Goal: Transaction & Acquisition: Purchase product/service

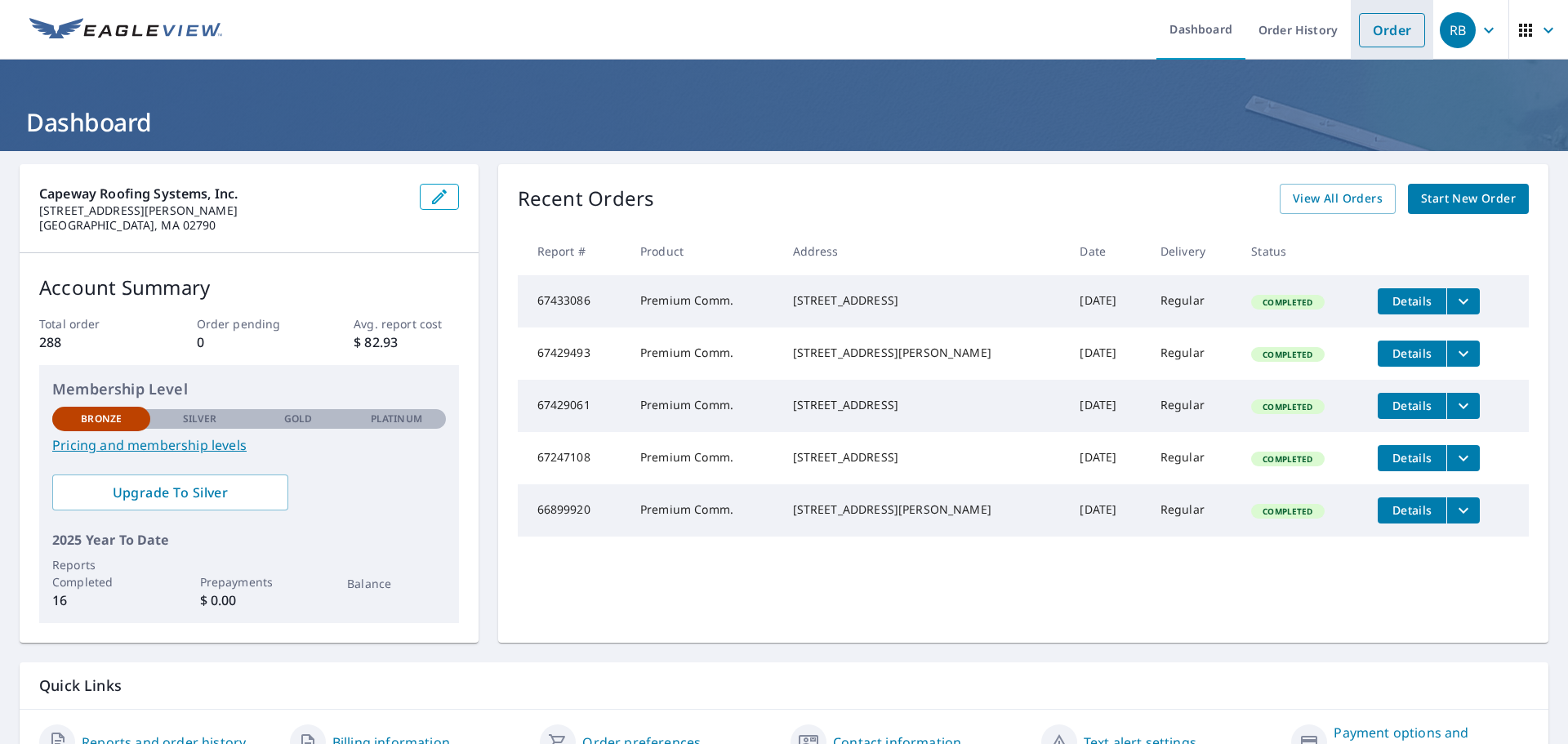
click at [1386, 36] on link "Order" at bounding box center [1391, 30] width 66 height 34
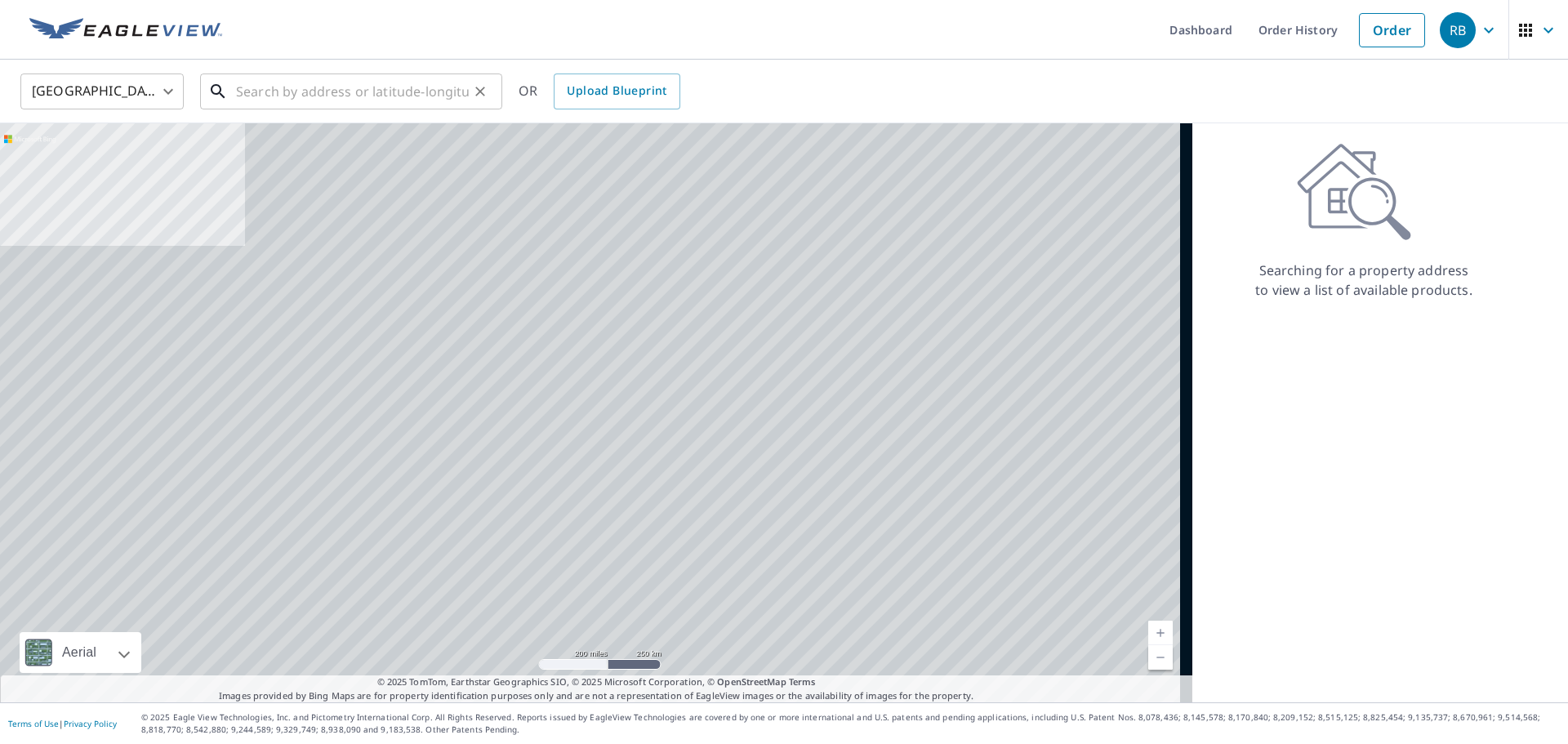
click at [299, 93] on input "text" at bounding box center [352, 91] width 233 height 45
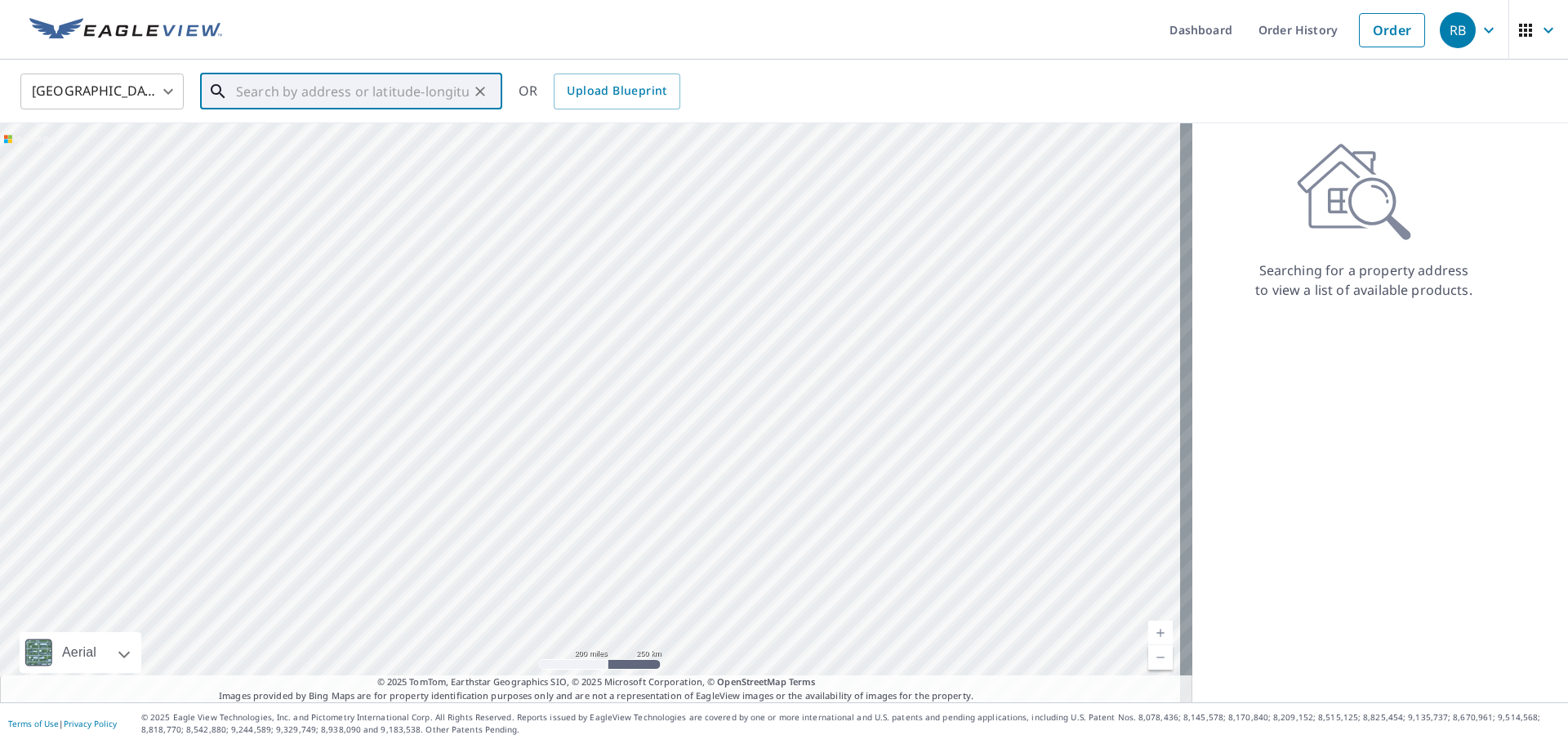
paste input "[STREET_ADDRESS]"
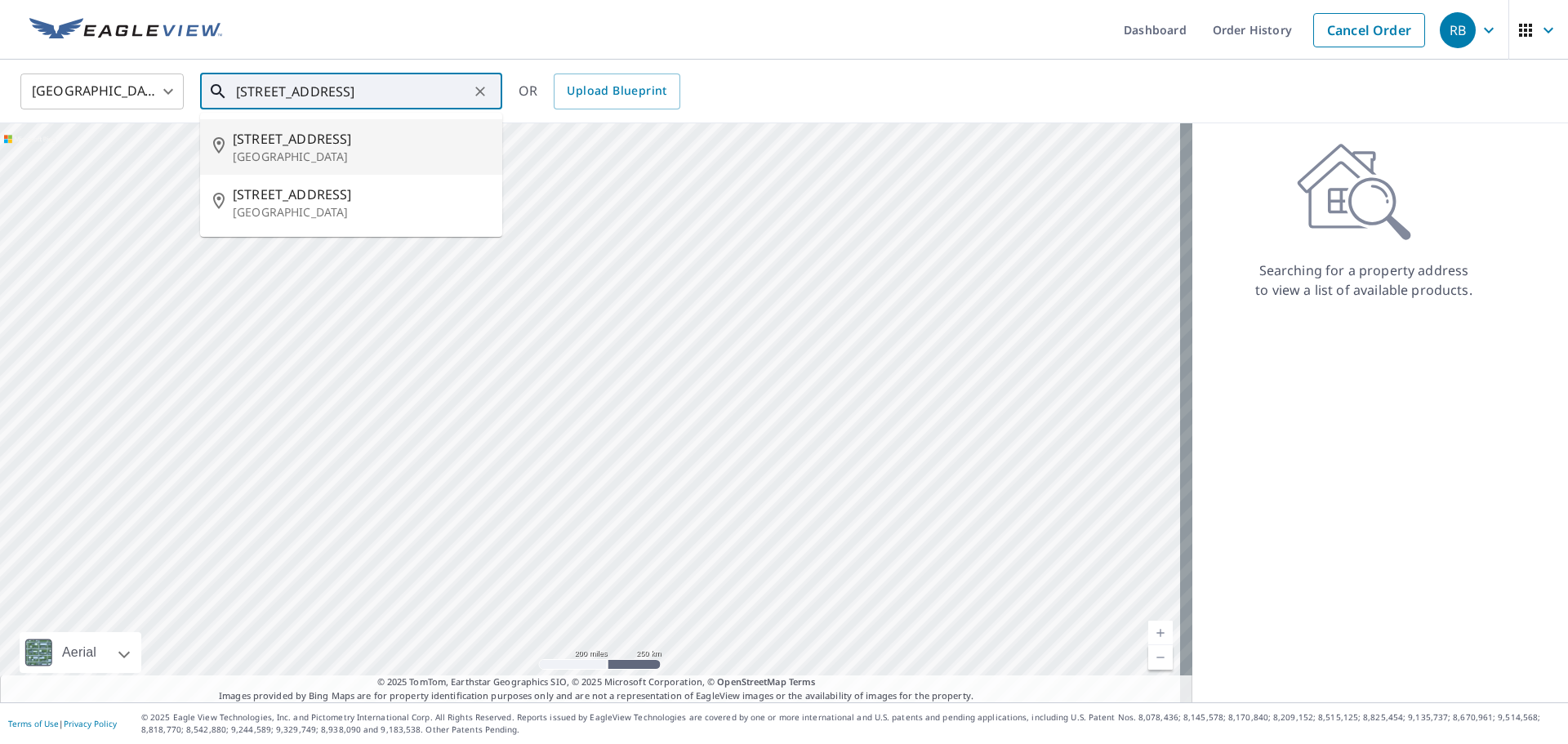
click at [364, 159] on p "[GEOGRAPHIC_DATA]" at bounding box center [361, 156] width 256 height 16
type input "[STREET_ADDRESS]"
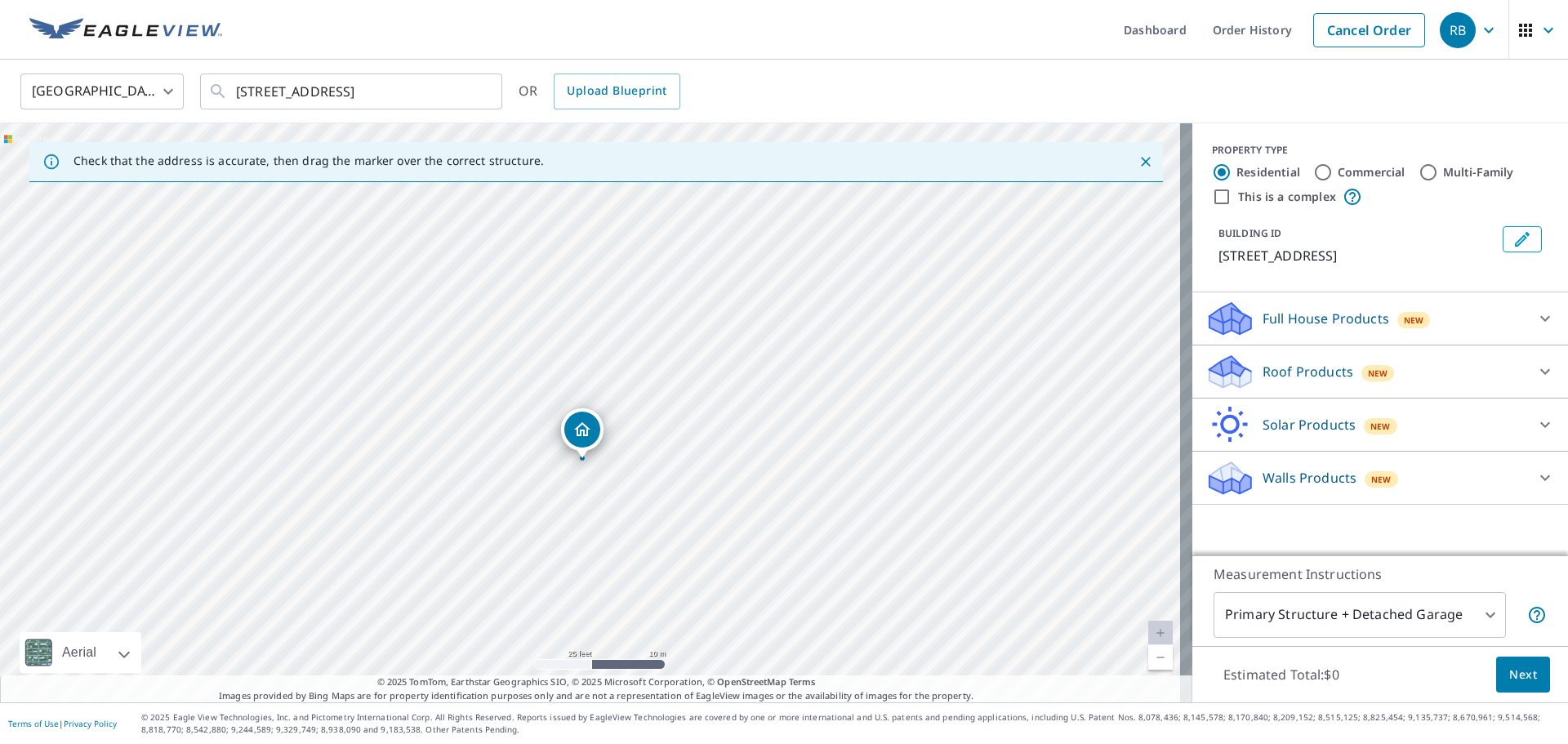
drag, startPoint x: 566, startPoint y: 424, endPoint x: 584, endPoint y: 437, distance: 22.2
click at [1338, 172] on label "Commercial" at bounding box center [1371, 172] width 68 height 16
click at [1326, 172] on input "Commercial" at bounding box center [1322, 172] width 20 height 20
radio input "true"
type input "4"
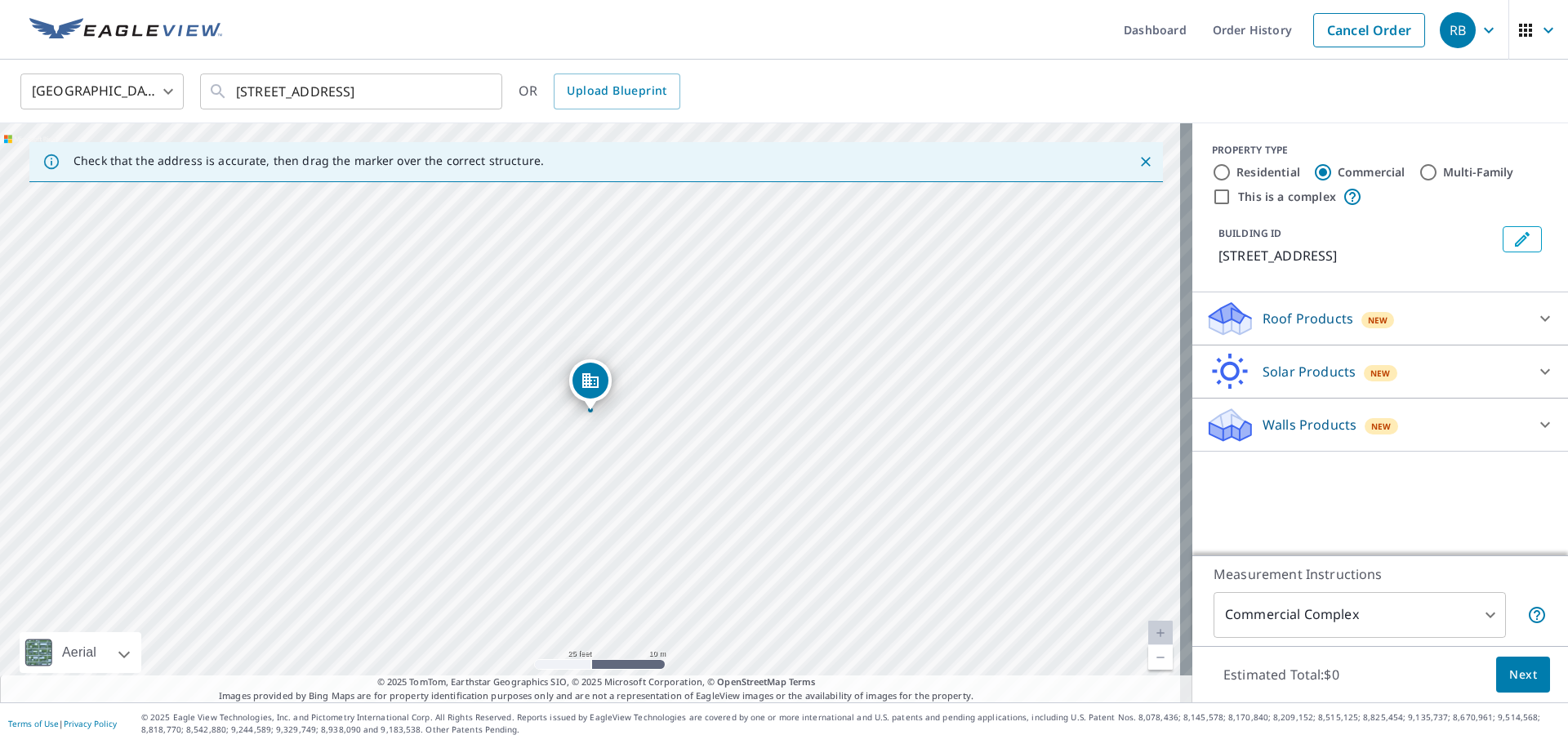
click at [1380, 317] on div "Roof Products New" at bounding box center [1365, 319] width 320 height 39
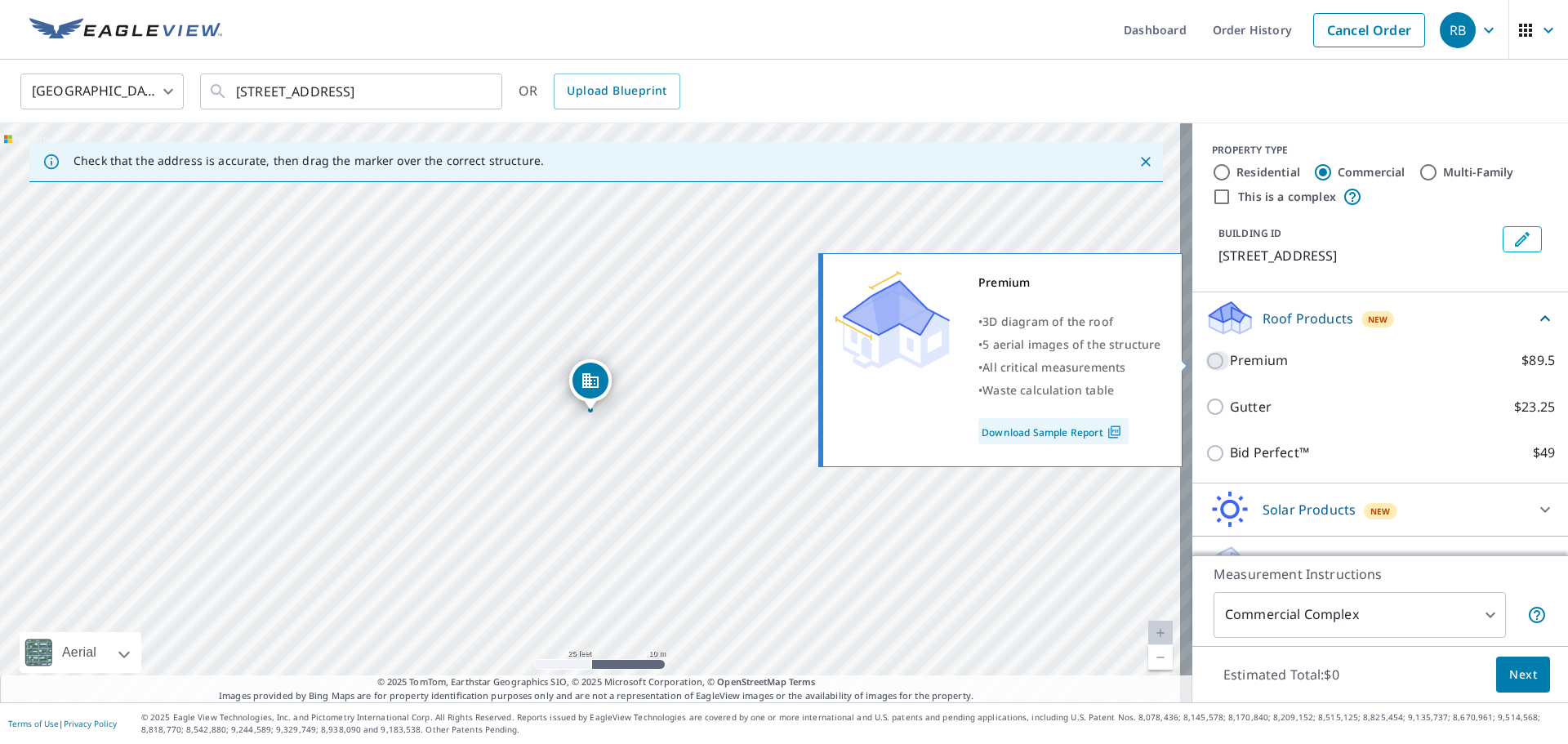
click at [1205, 363] on input "Premium $89.5" at bounding box center [1217, 361] width 25 height 20
checkbox input "true"
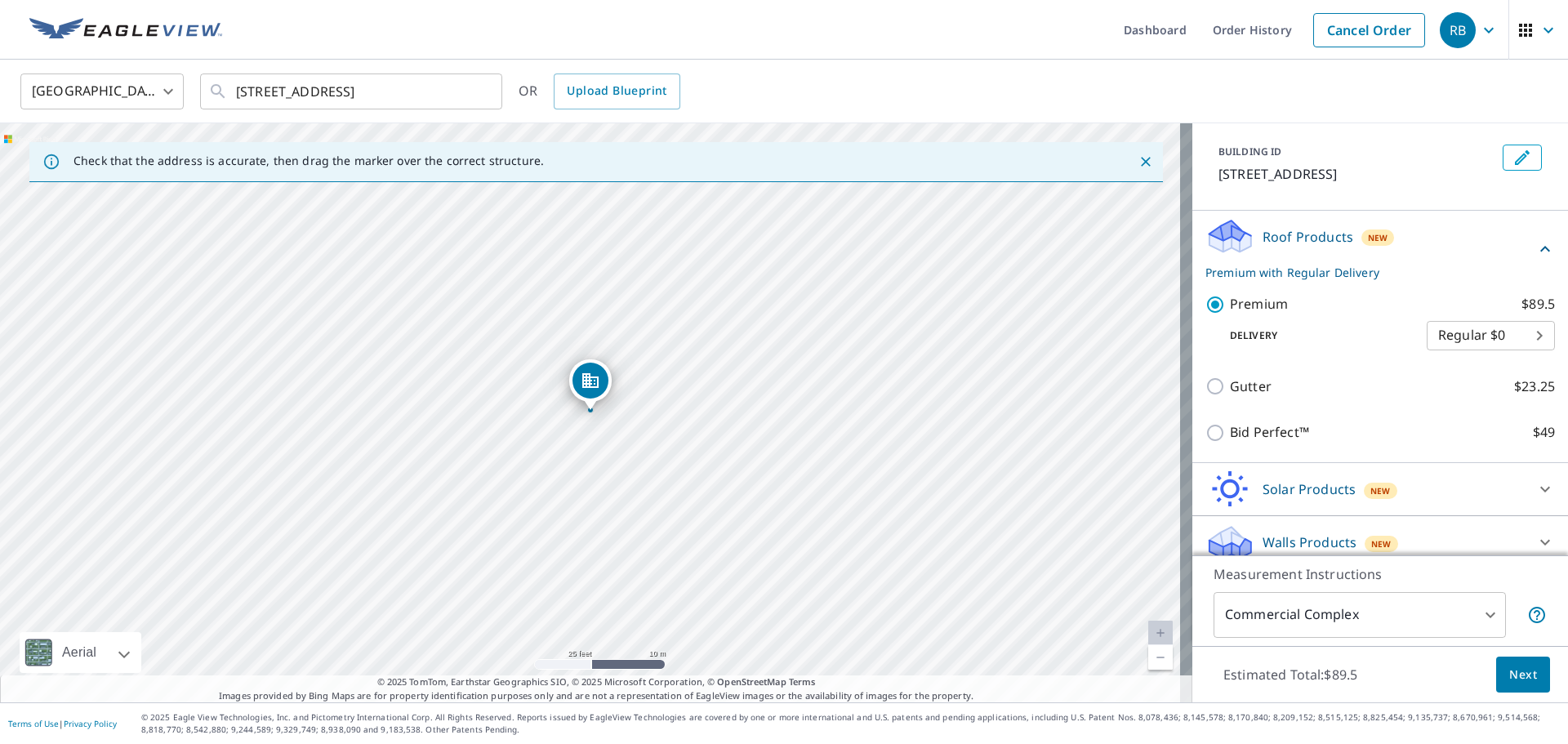
scroll to position [95, 0]
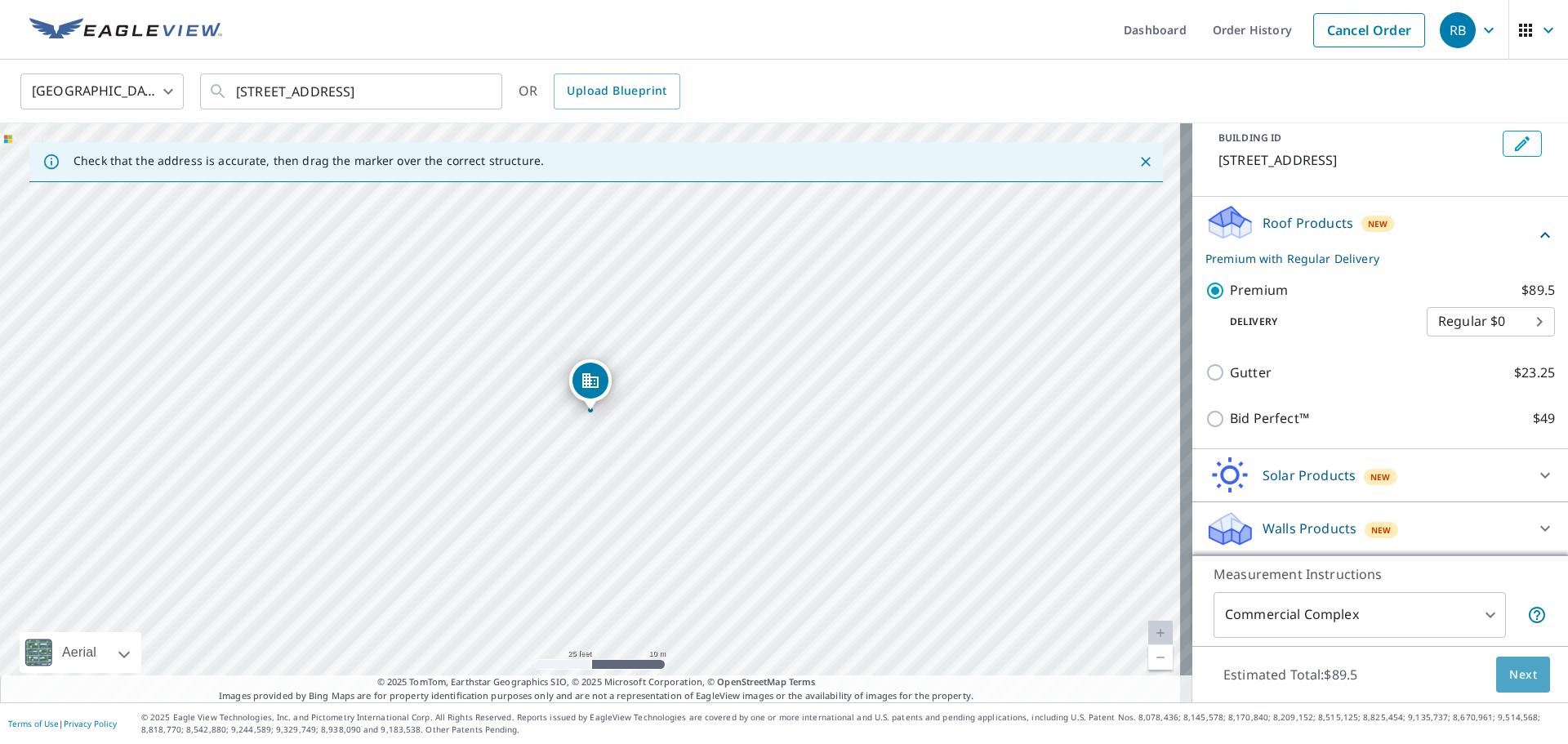
click at [1519, 684] on span "Next" at bounding box center [1523, 675] width 27 height 21
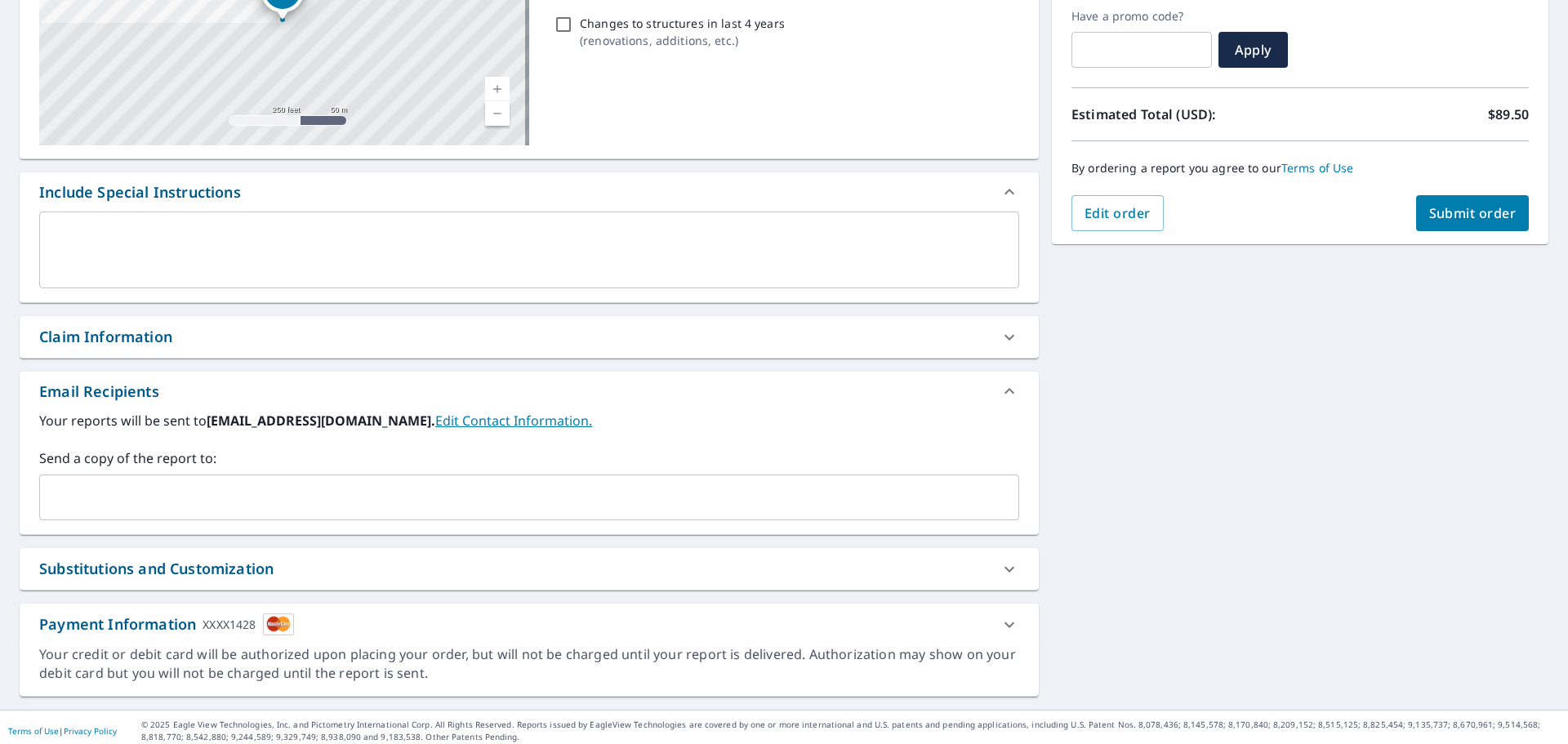
scroll to position [285, 0]
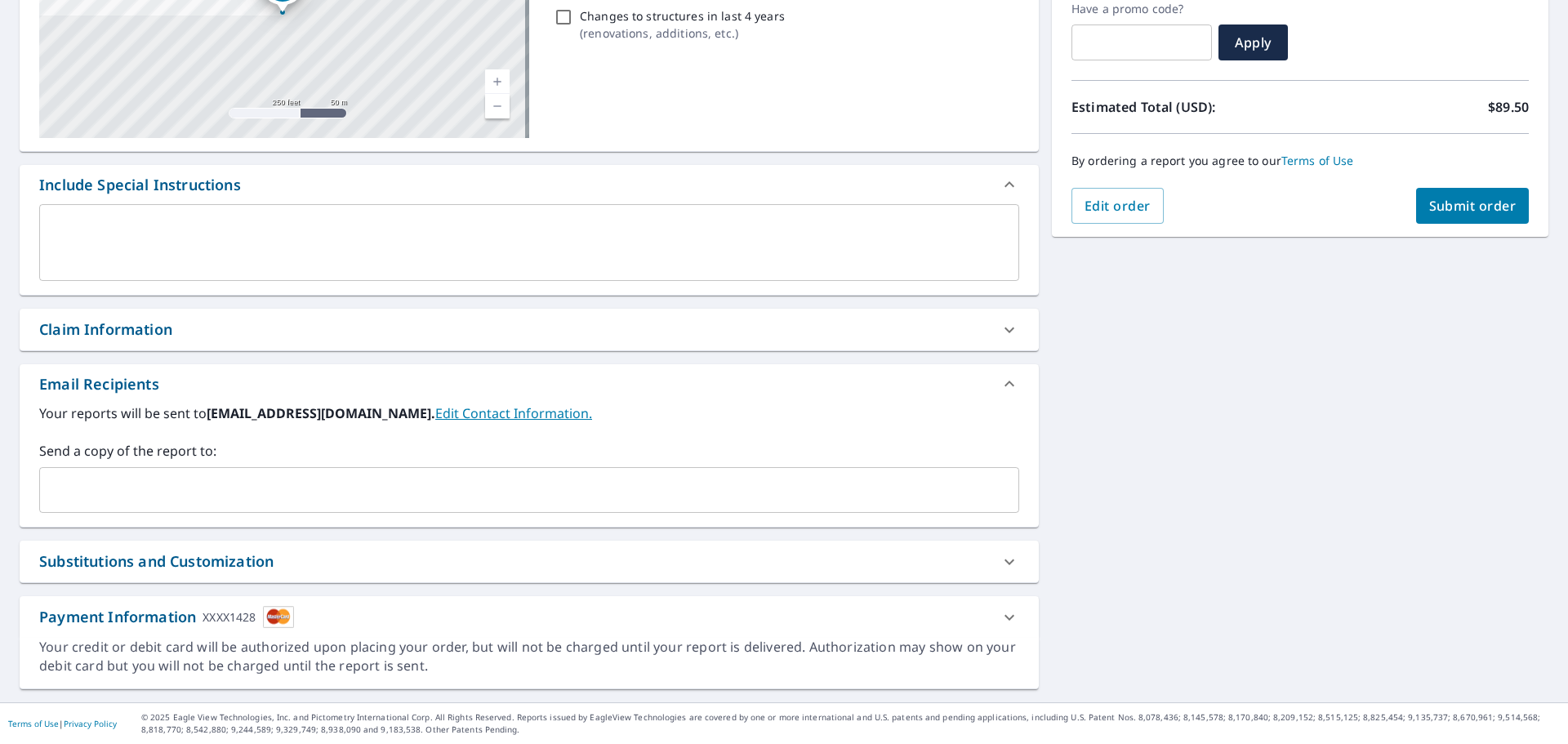
click at [128, 489] on input "text" at bounding box center [517, 490] width 941 height 31
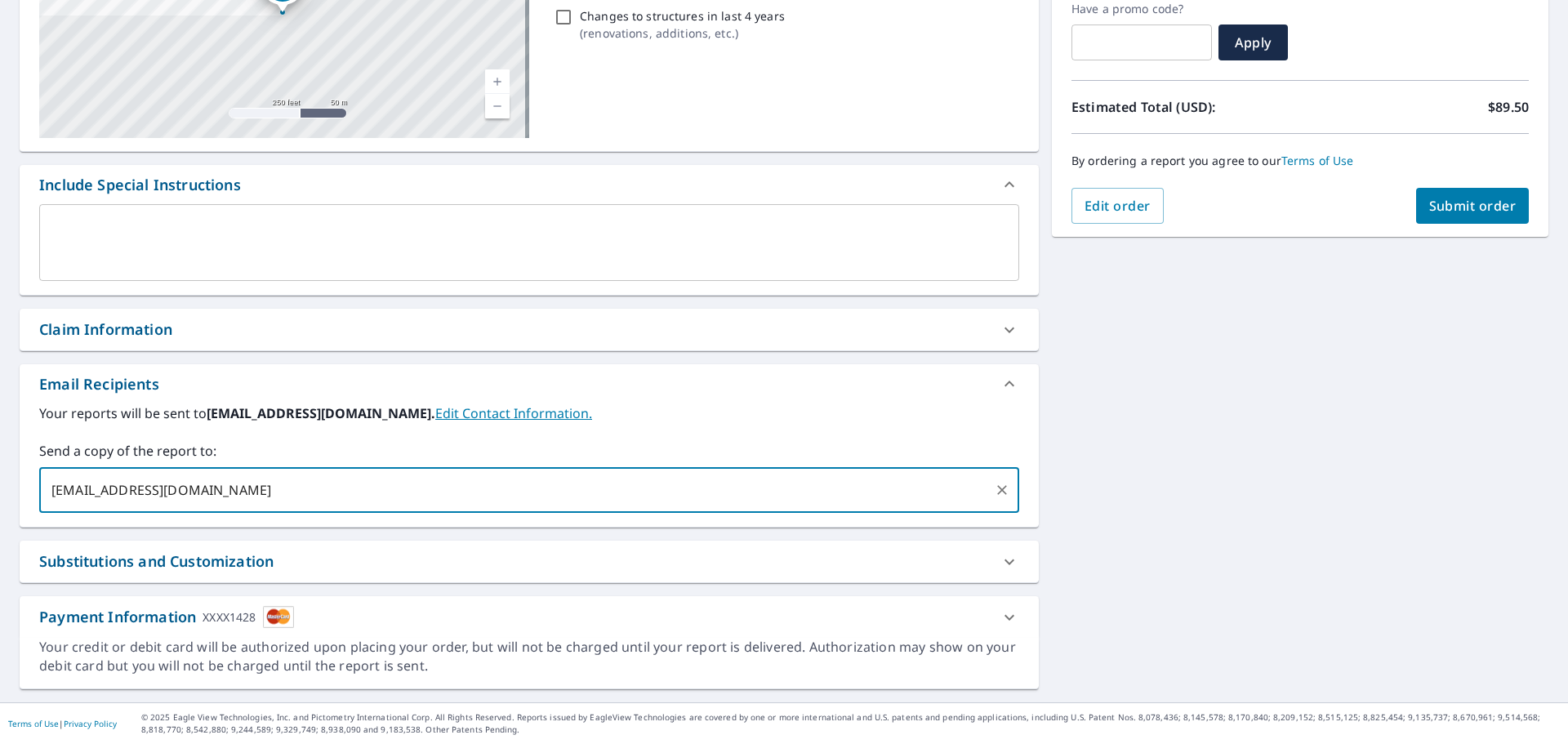
type input "[EMAIL_ADDRESS][DOMAIN_NAME]"
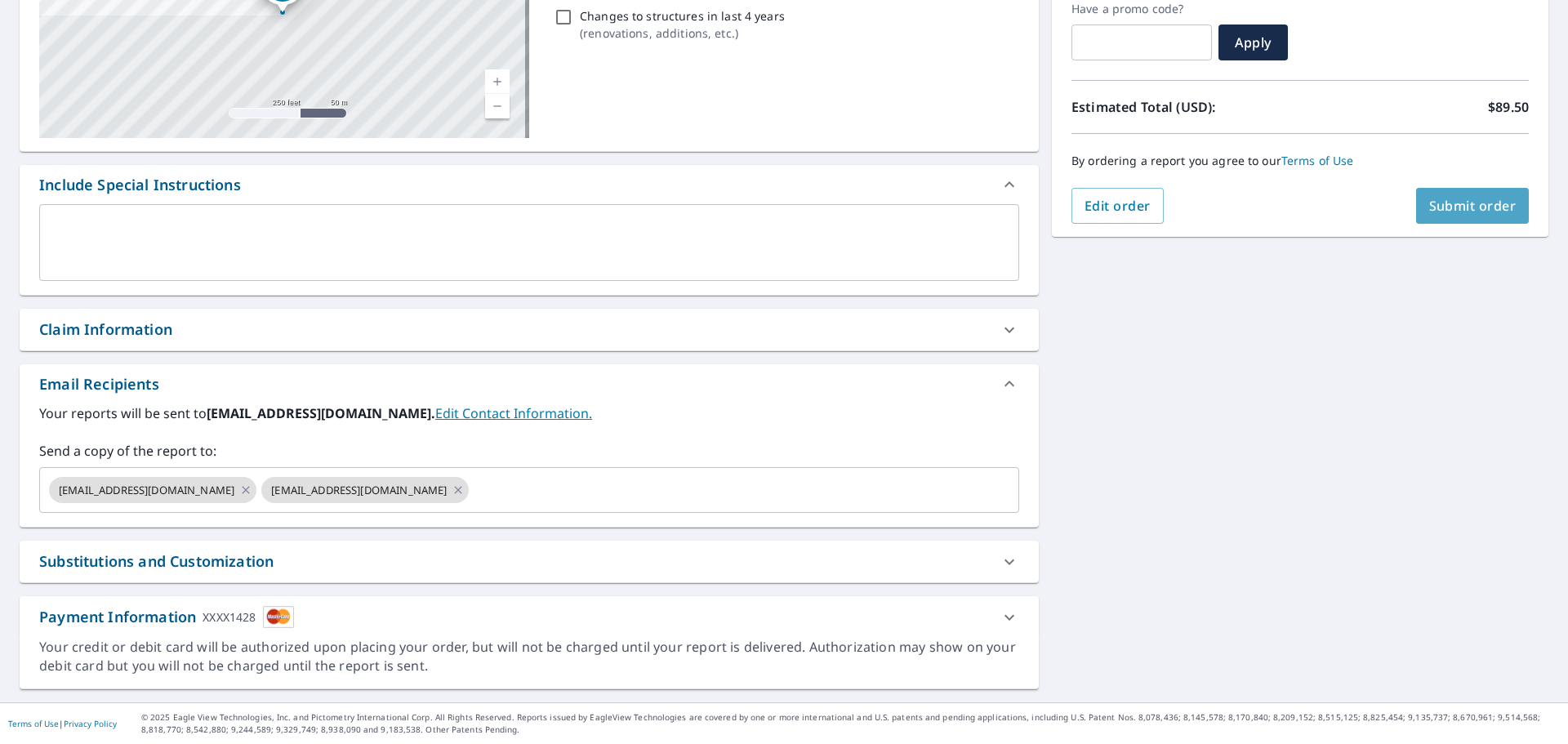
click at [1454, 216] on button "Submit order" at bounding box center [1472, 206] width 113 height 36
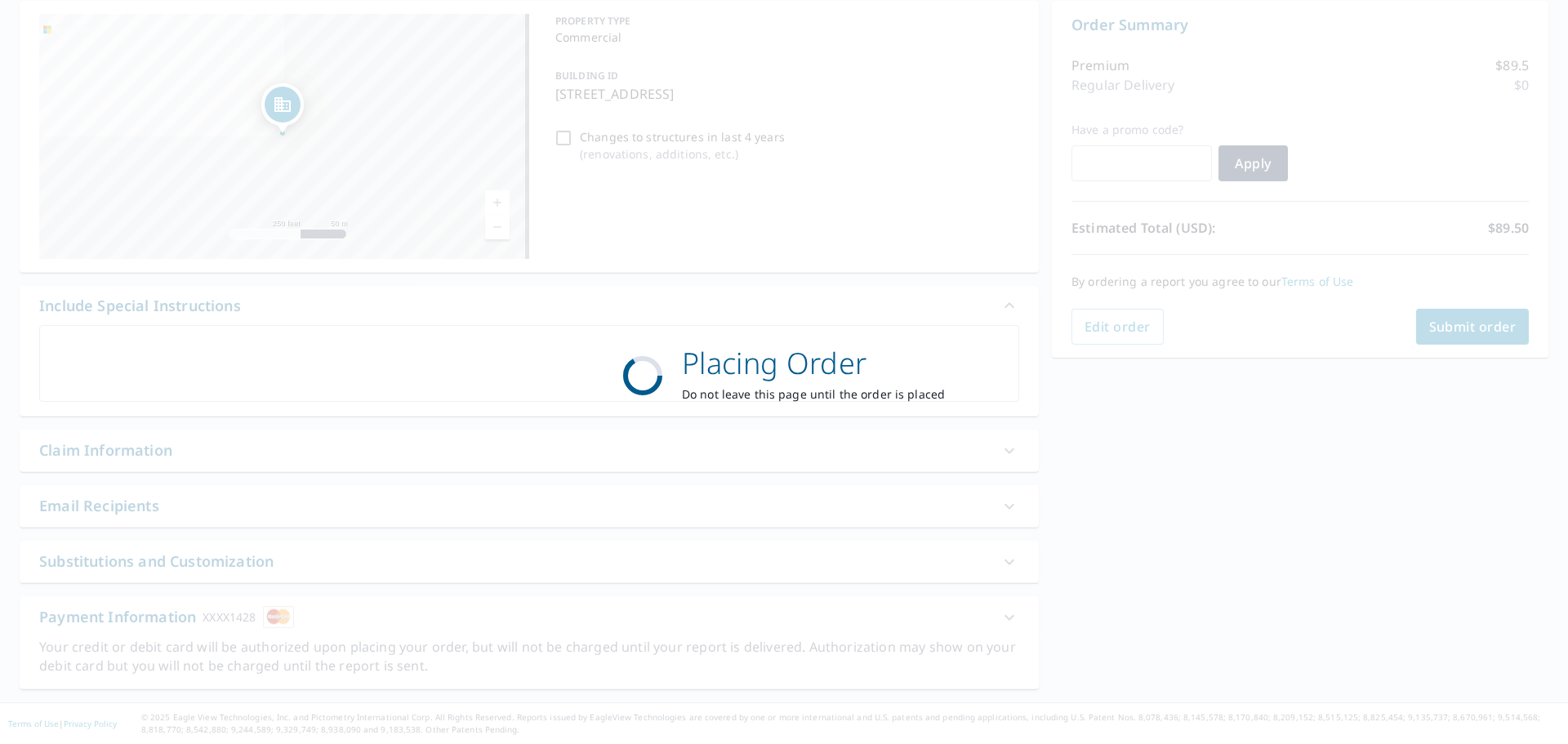
scroll to position [0, 0]
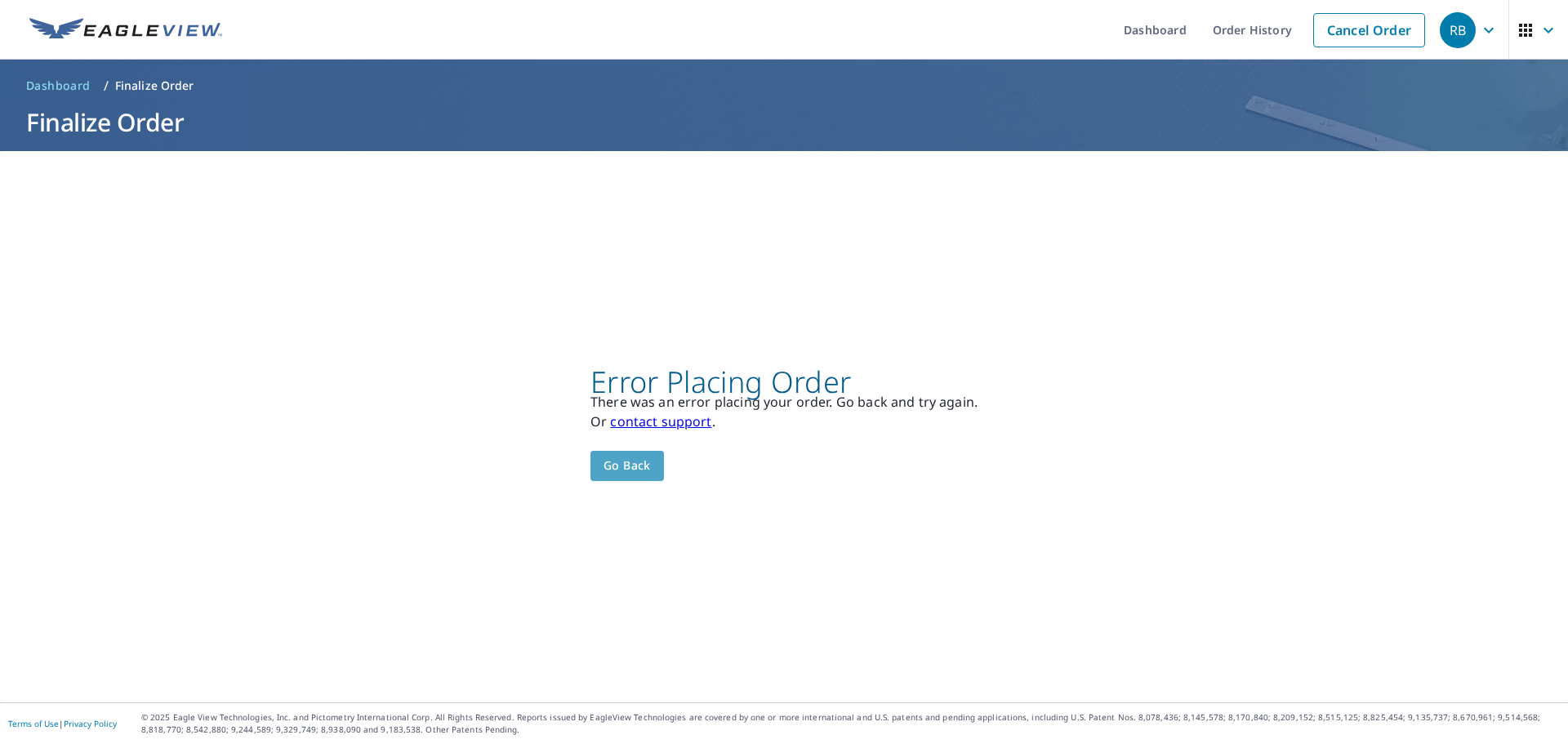
click at [620, 465] on span "Go back" at bounding box center [626, 466] width 47 height 21
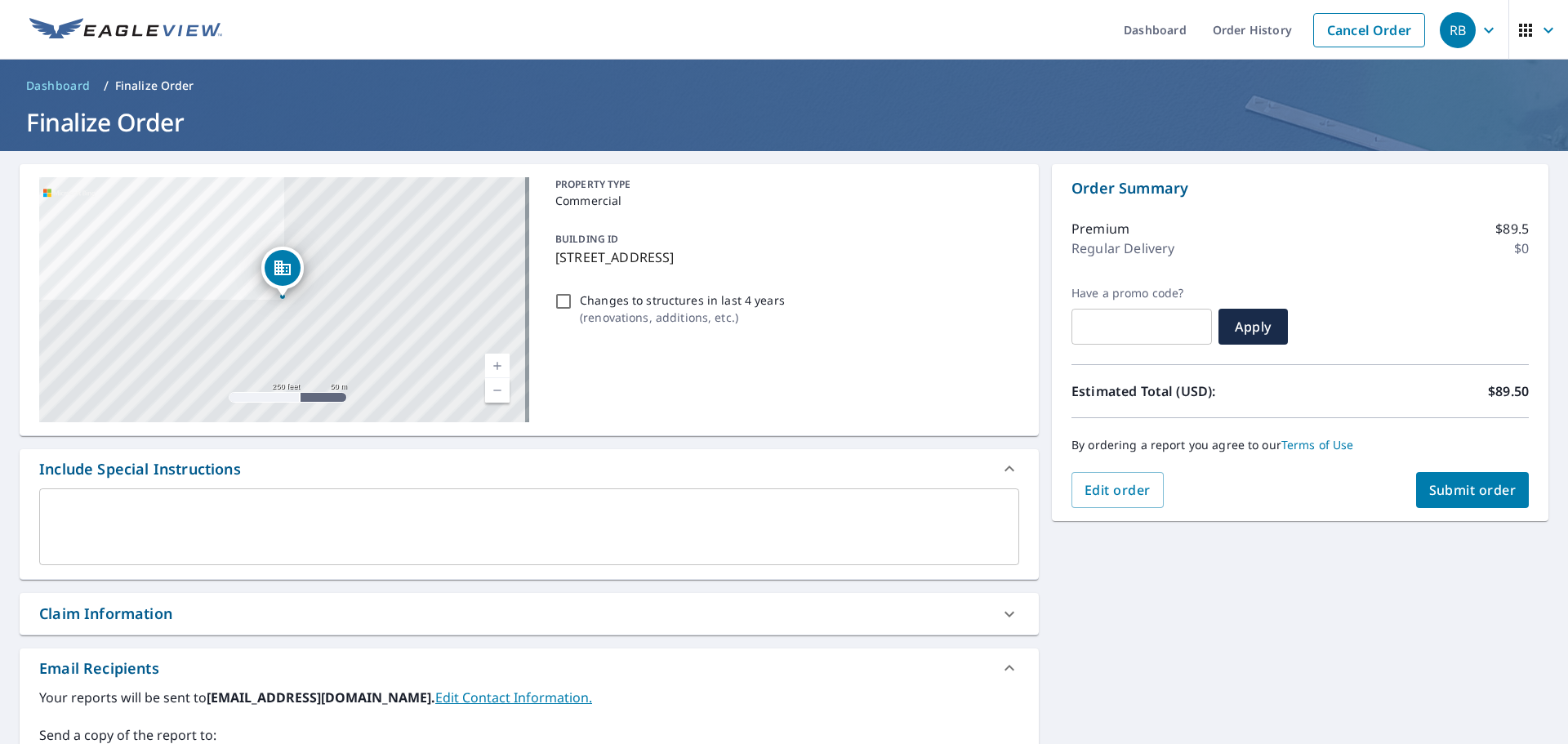
scroll to position [285, 0]
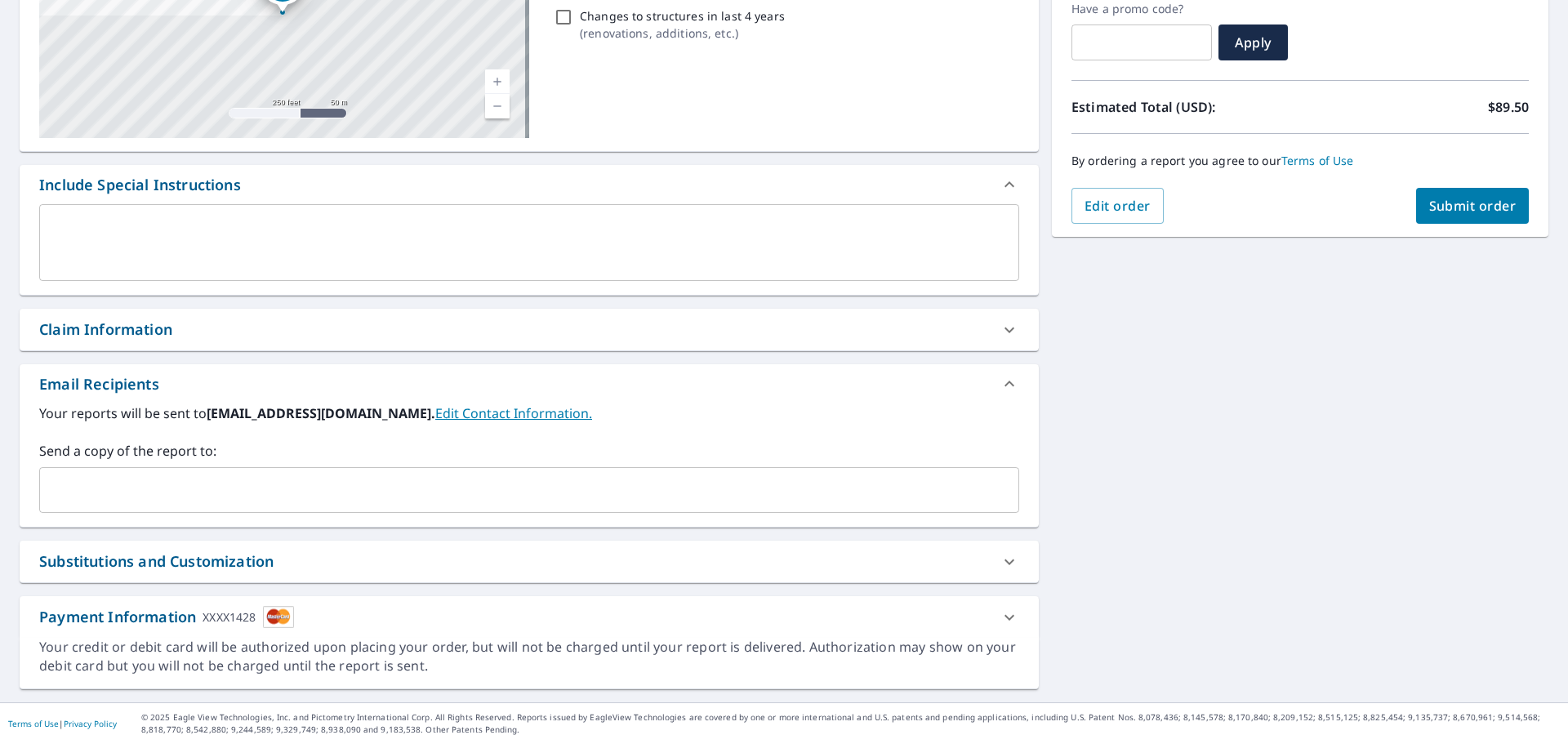
click at [1008, 615] on icon at bounding box center [1008, 617] width 20 height 20
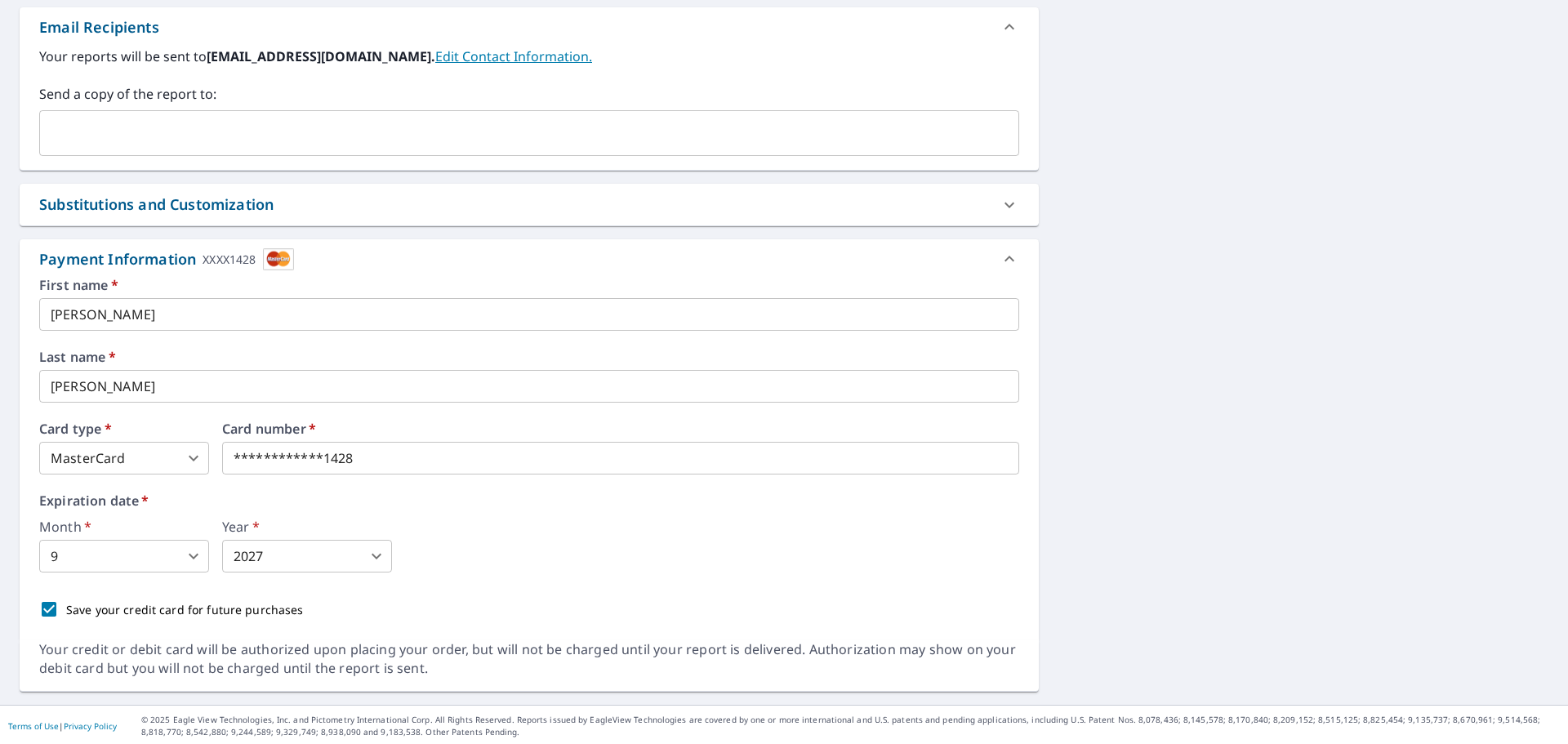
scroll to position [644, 0]
click at [481, 505] on div "Expiration date   * Month   * 9 9 ​ Year   * 2027 2027 ​" at bounding box center [529, 531] width 979 height 78
click at [999, 255] on icon at bounding box center [1008, 256] width 20 height 20
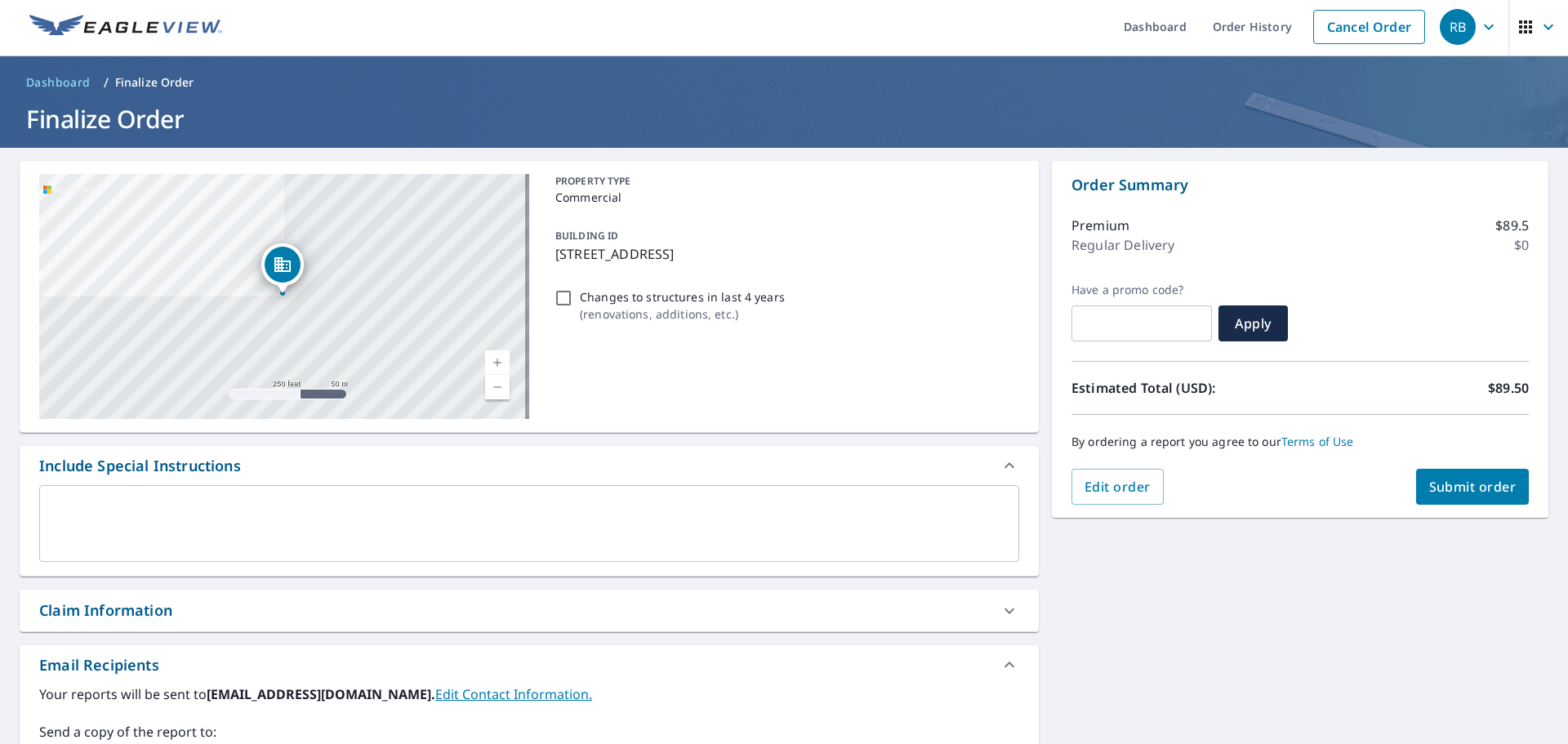
scroll to position [0, 0]
